Goal: Browse casually

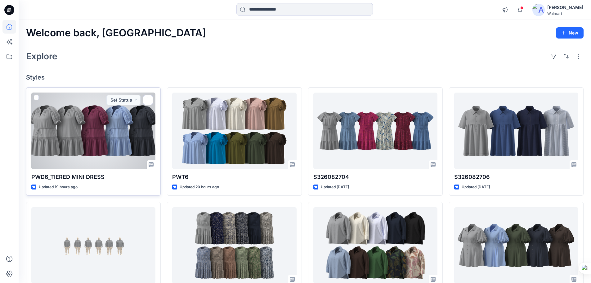
click at [125, 138] on div at bounding box center [93, 130] width 124 height 77
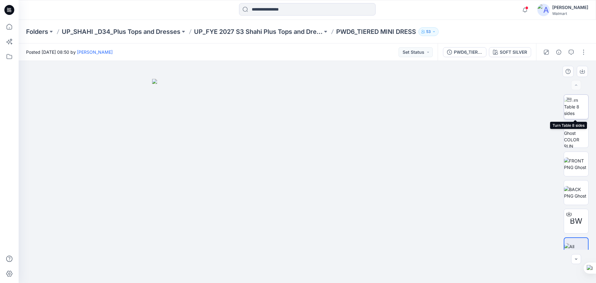
click at [573, 110] on img at bounding box center [576, 107] width 24 height 20
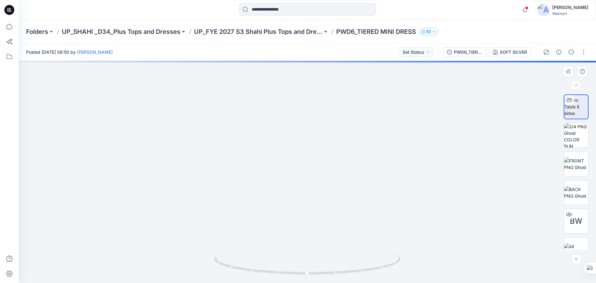
drag, startPoint x: 337, startPoint y: 214, endPoint x: 342, endPoint y: 236, distance: 22.6
drag, startPoint x: 361, startPoint y: 242, endPoint x: 355, endPoint y: 171, distance: 70.9
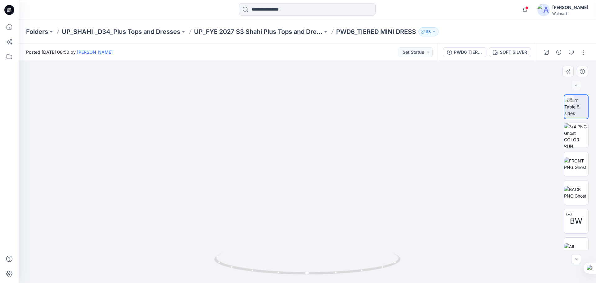
drag, startPoint x: 323, startPoint y: 243, endPoint x: 330, endPoint y: 171, distance: 73.0
drag, startPoint x: 333, startPoint y: 214, endPoint x: 333, endPoint y: 195, distance: 18.3
drag, startPoint x: 377, startPoint y: 270, endPoint x: 375, endPoint y: 253, distance: 17.2
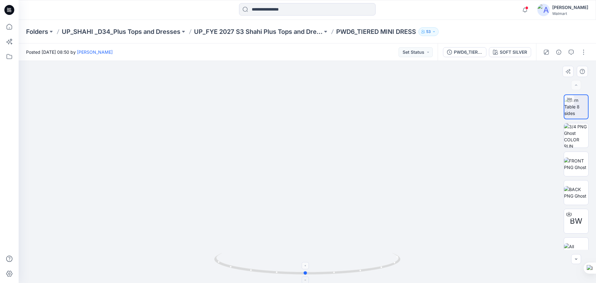
click at [375, 253] on icon at bounding box center [308, 264] width 188 height 23
drag, startPoint x: 345, startPoint y: 204, endPoint x: 342, endPoint y: 234, distance: 29.9
click at [342, 234] on img at bounding box center [307, 124] width 415 height 316
click at [576, 170] on img at bounding box center [576, 163] width 24 height 13
click at [334, 154] on img at bounding box center [307, 175] width 147 height 215
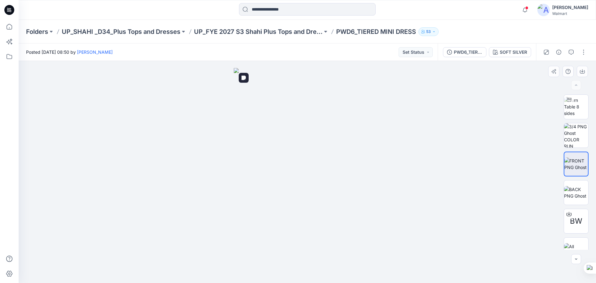
click at [330, 223] on img at bounding box center [307, 175] width 147 height 215
click at [580, 195] on img at bounding box center [576, 192] width 24 height 13
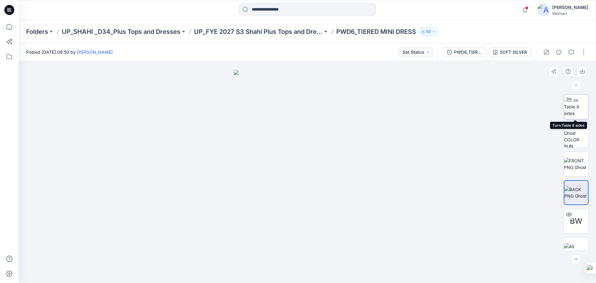
click at [581, 107] on img at bounding box center [576, 107] width 24 height 20
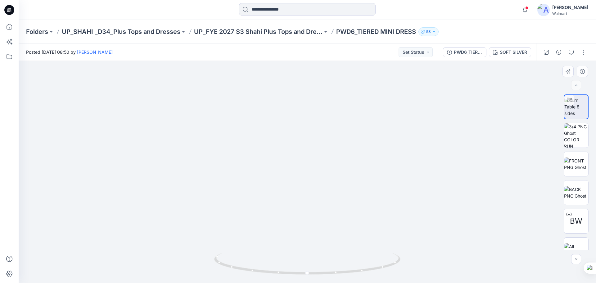
drag, startPoint x: 338, startPoint y: 169, endPoint x: 344, endPoint y: 75, distance: 93.9
drag, startPoint x: 339, startPoint y: 217, endPoint x: 336, endPoint y: 130, distance: 86.9
drag, startPoint x: 349, startPoint y: 208, endPoint x: 348, endPoint y: 176, distance: 32.3
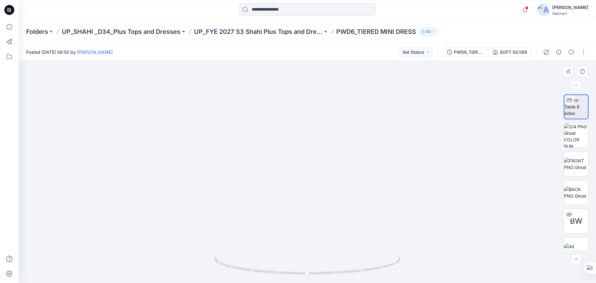
drag, startPoint x: 348, startPoint y: 213, endPoint x: 348, endPoint y: 193, distance: 19.5
drag, startPoint x: 12, startPoint y: 10, endPoint x: 19, endPoint y: 11, distance: 6.3
click at [12, 10] on icon at bounding box center [9, 10] width 10 height 10
